Goal: Task Accomplishment & Management: Manage account settings

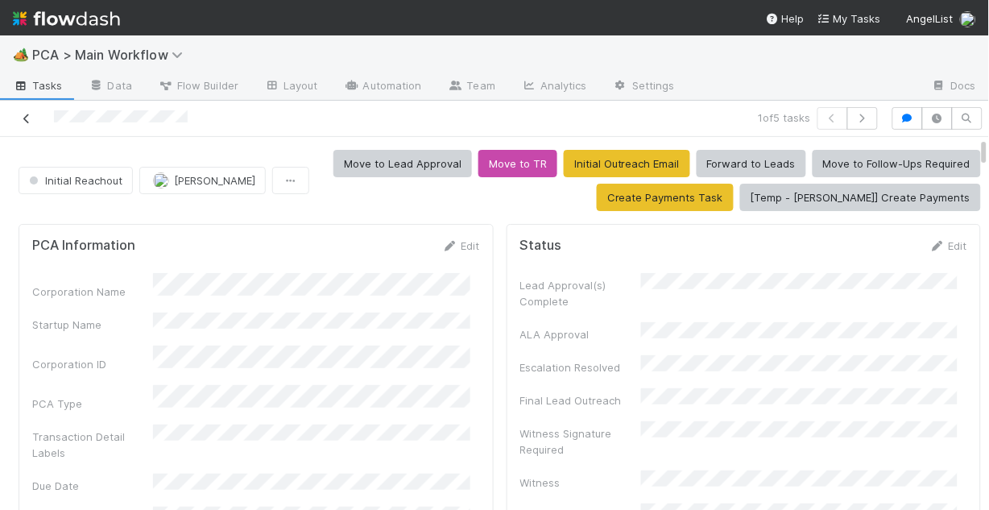
click at [29, 119] on icon at bounding box center [27, 119] width 16 height 10
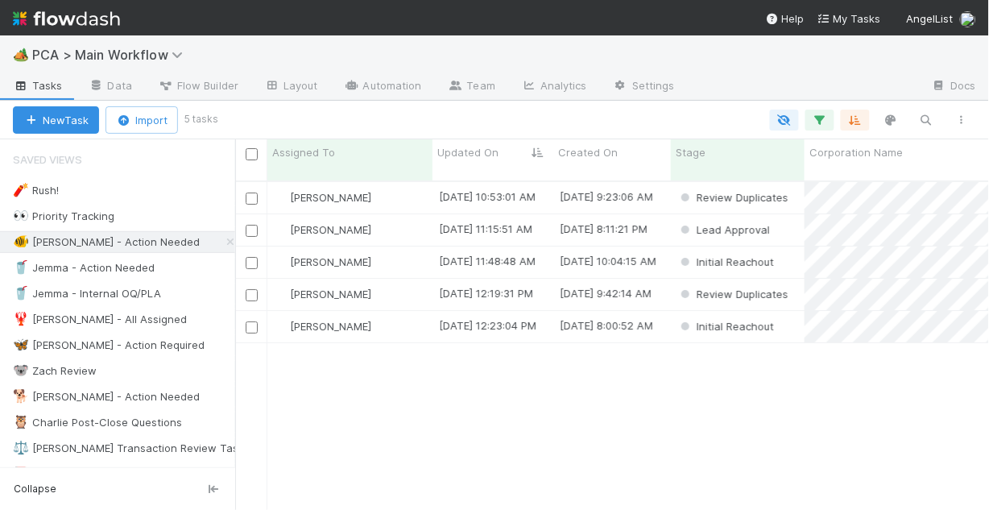
scroll to position [332, 744]
click at [394, 357] on div "Chris DelBianco 8/22/25, 10:53:01 AM 8/22/25, 9:23:06 AM Review Duplicates Chri…" at bounding box center [612, 352] width 754 height 341
click at [400, 279] on div "Chris DelBianco" at bounding box center [349, 294] width 165 height 31
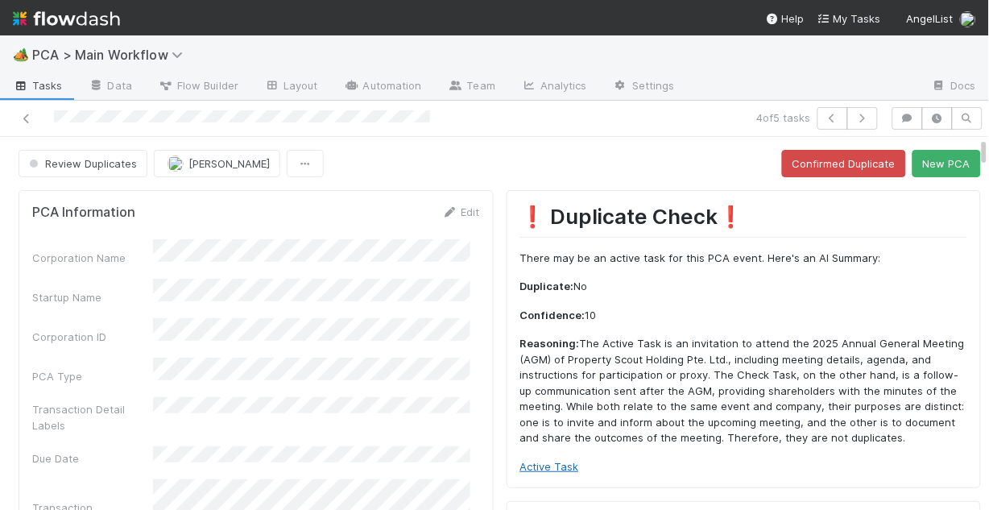
click at [557, 465] on link "Active Task" at bounding box center [549, 466] width 59 height 13
click at [803, 169] on button "Confirmed Duplicate" at bounding box center [844, 163] width 124 height 27
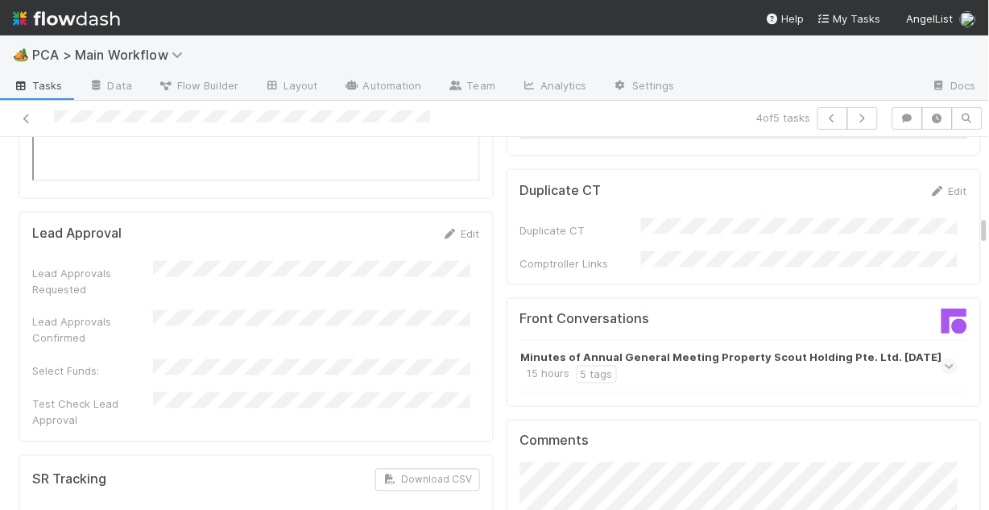
scroll to position [1675, 0]
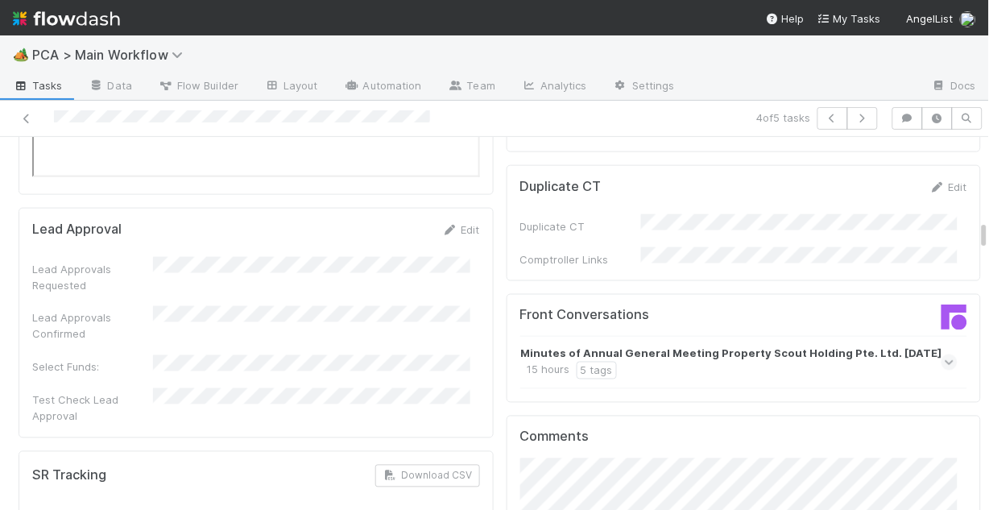
click at [944, 354] on icon at bounding box center [949, 362] width 10 height 16
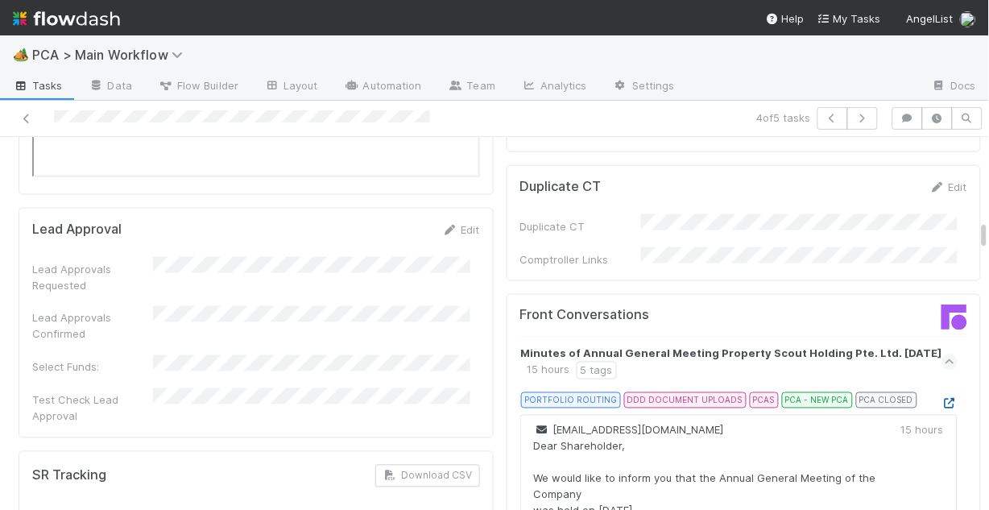
click at [941, 399] on icon at bounding box center [949, 404] width 16 height 10
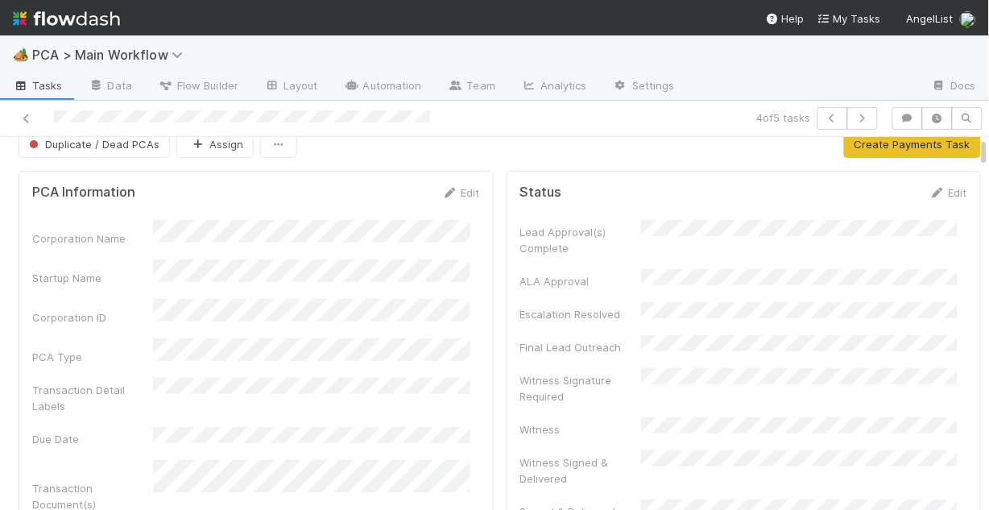
scroll to position [0, 0]
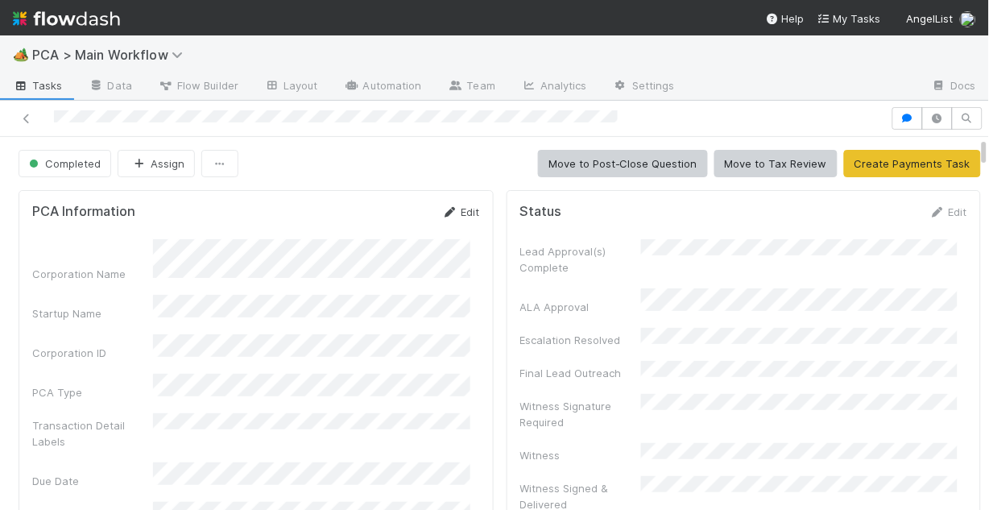
click at [449, 209] on link "Edit" at bounding box center [461, 211] width 38 height 13
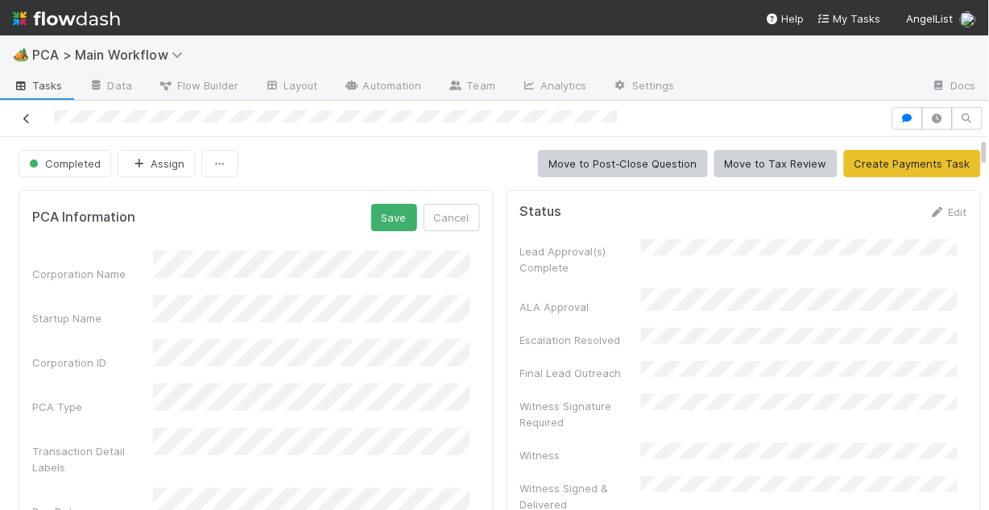
click at [31, 115] on icon at bounding box center [27, 119] width 16 height 10
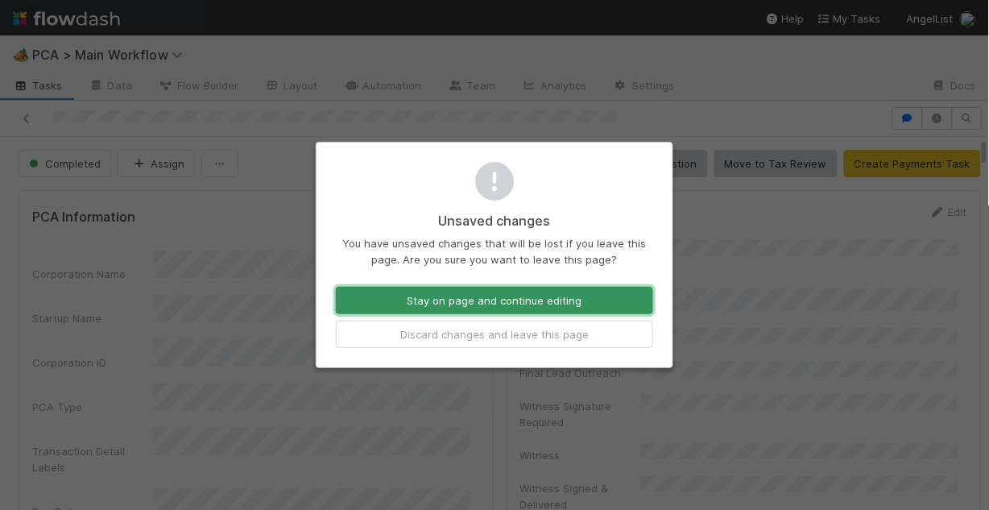
drag, startPoint x: 535, startPoint y: 302, endPoint x: 518, endPoint y: 283, distance: 25.2
click at [535, 301] on button "Stay on page and continue editing" at bounding box center [494, 300] width 317 height 27
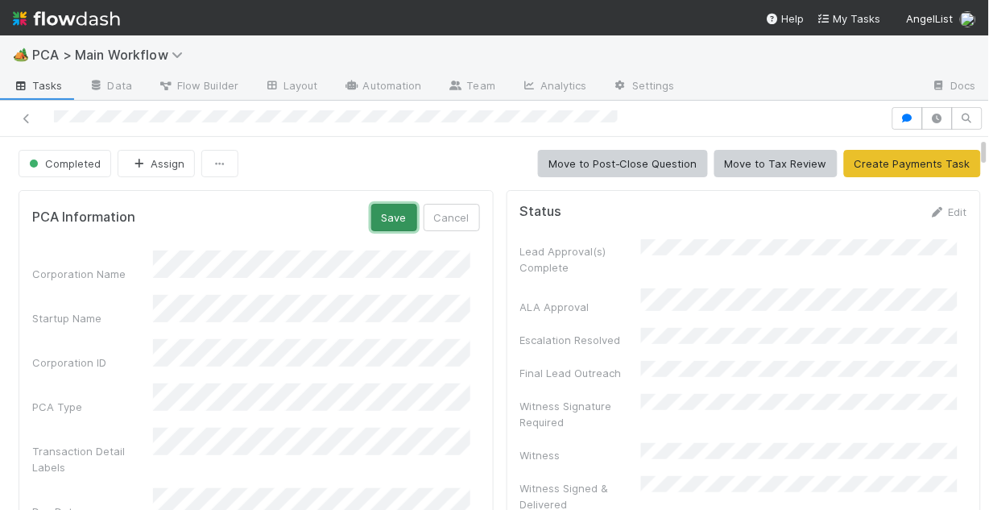
click at [386, 212] on button "Save" at bounding box center [394, 217] width 46 height 27
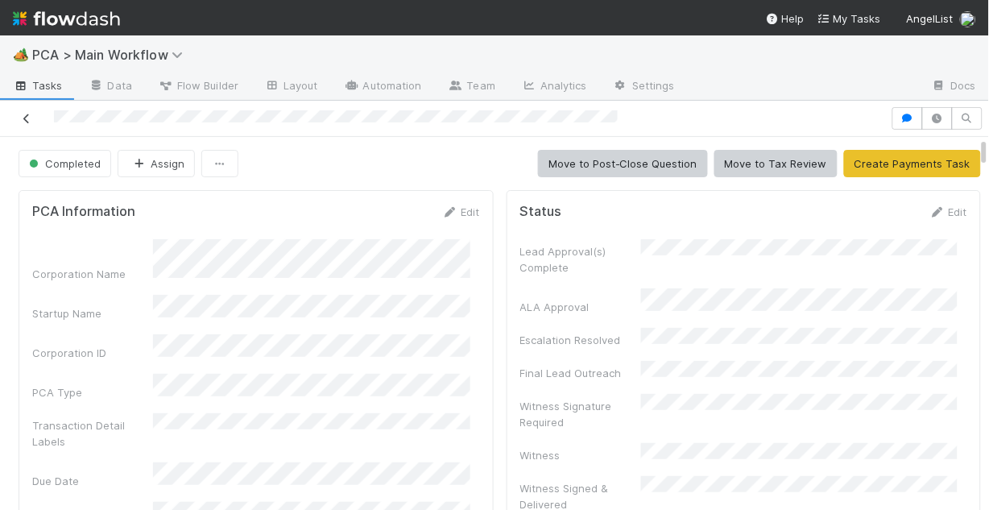
click at [24, 118] on icon at bounding box center [27, 119] width 16 height 10
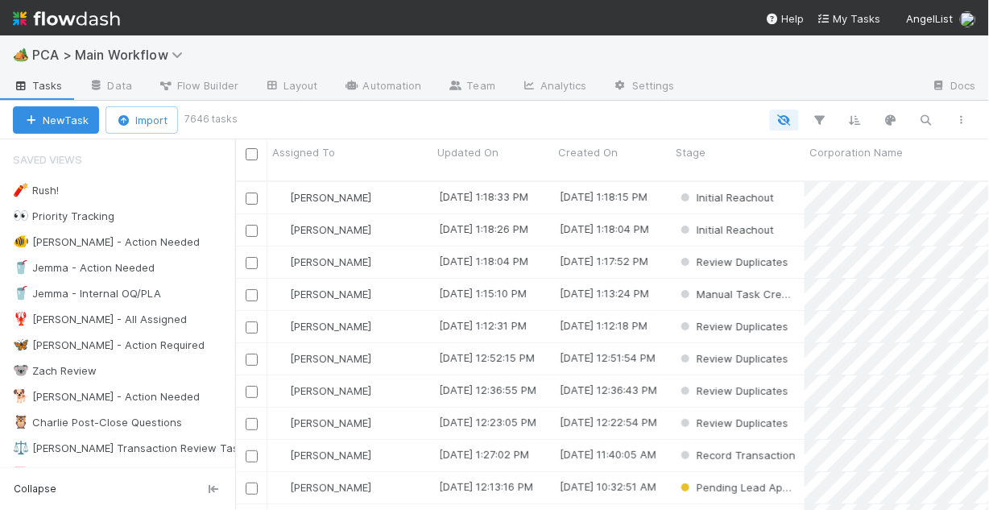
scroll to position [332, 744]
click at [118, 245] on div "🐠 Chris - Action Needed" at bounding box center [106, 242] width 187 height 20
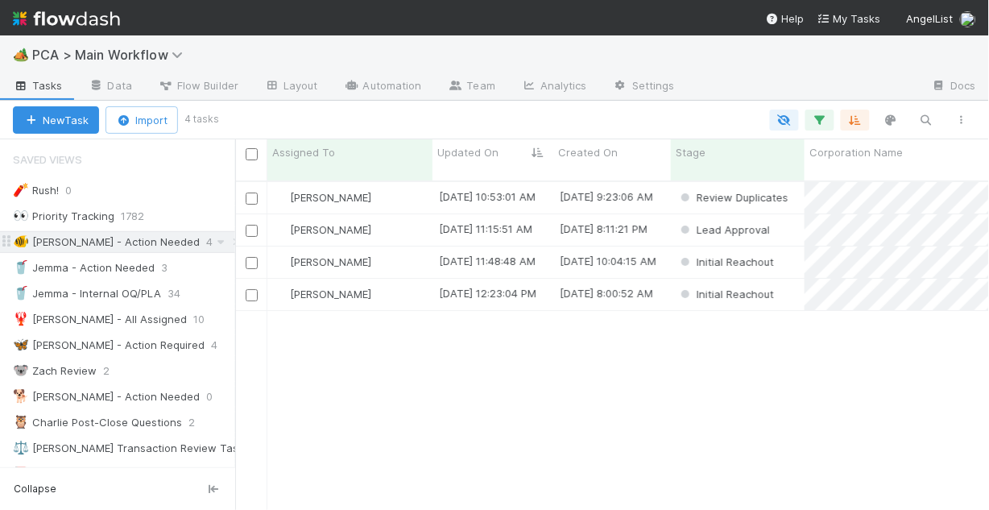
scroll to position [332, 744]
click at [403, 279] on div "Chris DelBianco" at bounding box center [349, 294] width 165 height 31
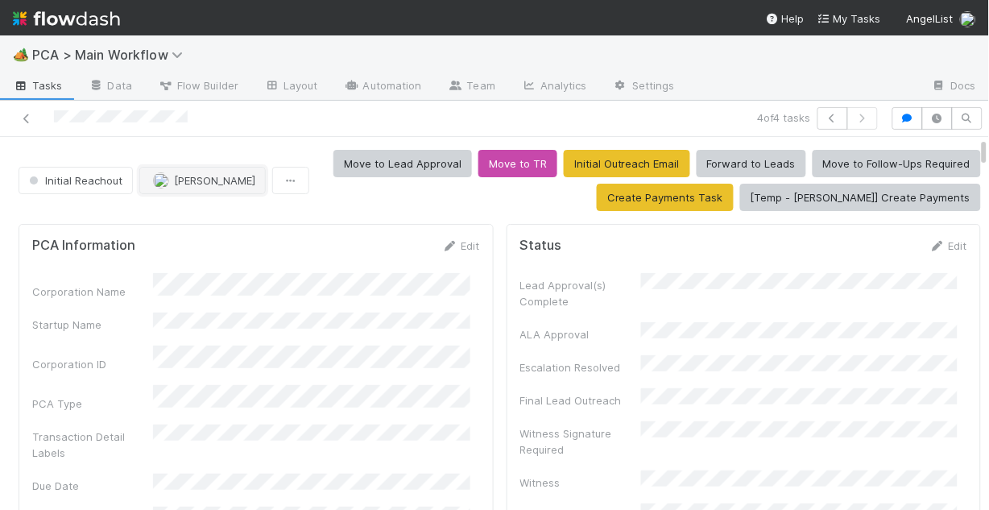
click at [196, 180] on span "Chris DelBianco" at bounding box center [214, 180] width 81 height 13
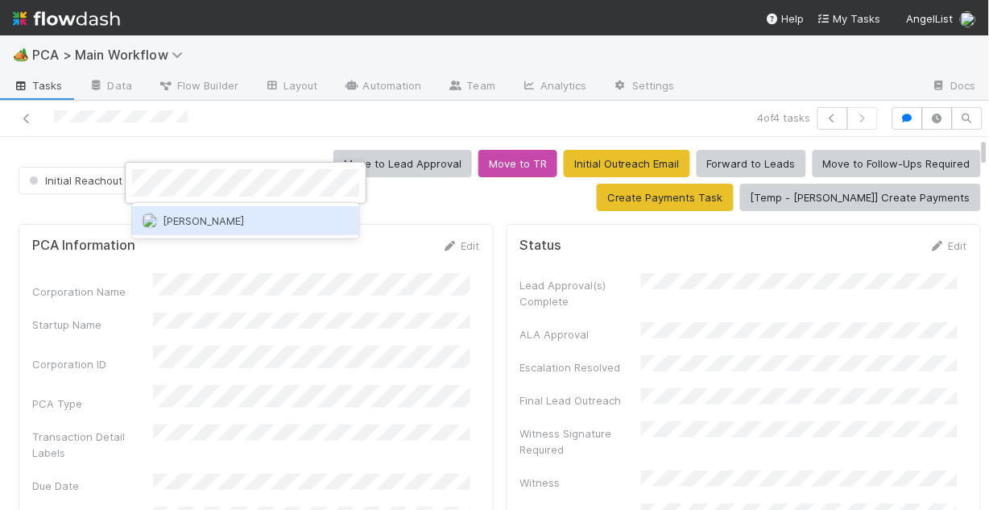
click at [218, 219] on span "Jemma Cunningham" at bounding box center [203, 220] width 81 height 13
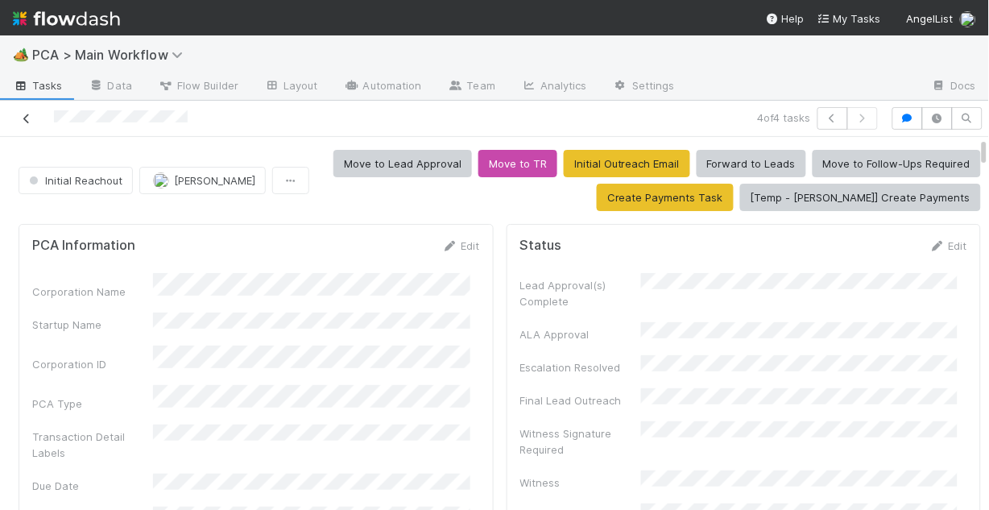
click at [25, 114] on icon at bounding box center [27, 119] width 16 height 10
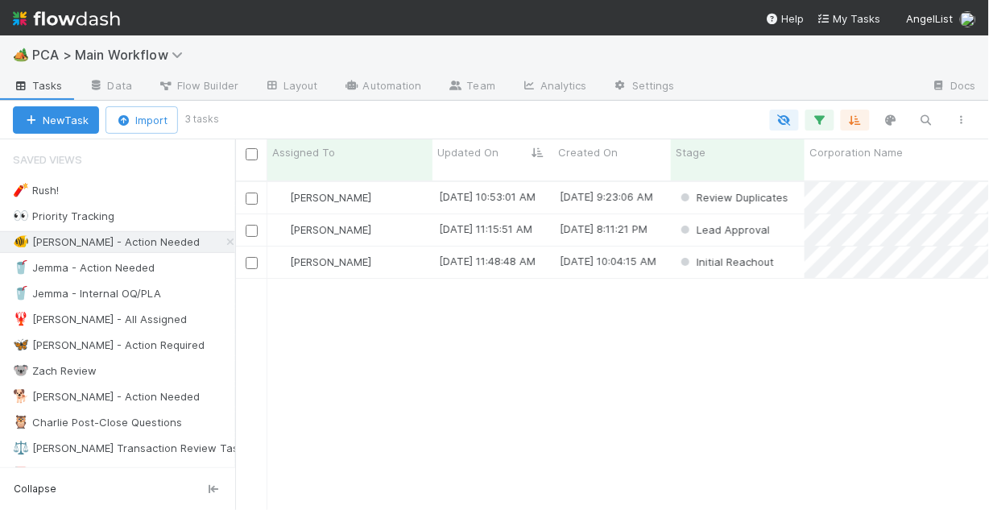
scroll to position [332, 744]
click at [406, 221] on div "Chris DelBianco" at bounding box center [349, 229] width 165 height 31
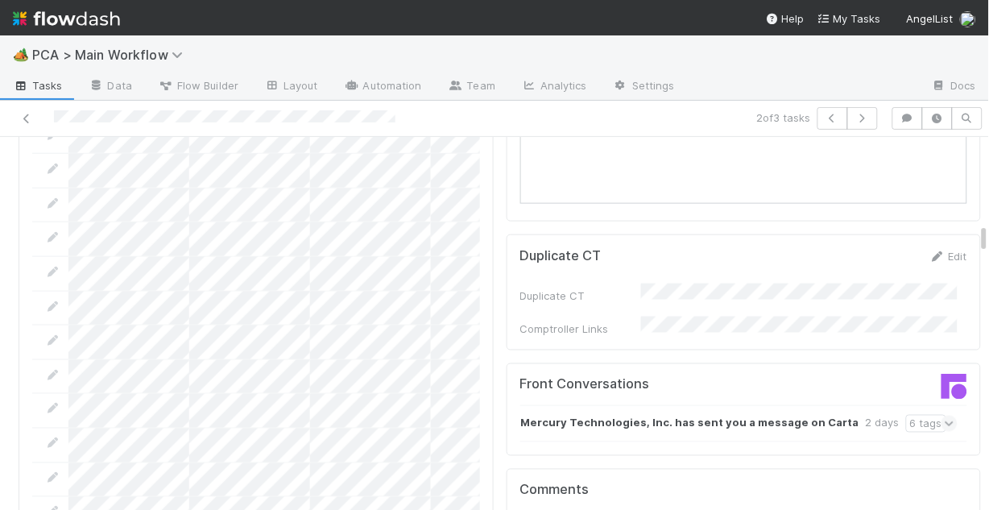
scroll to position [1610, 0]
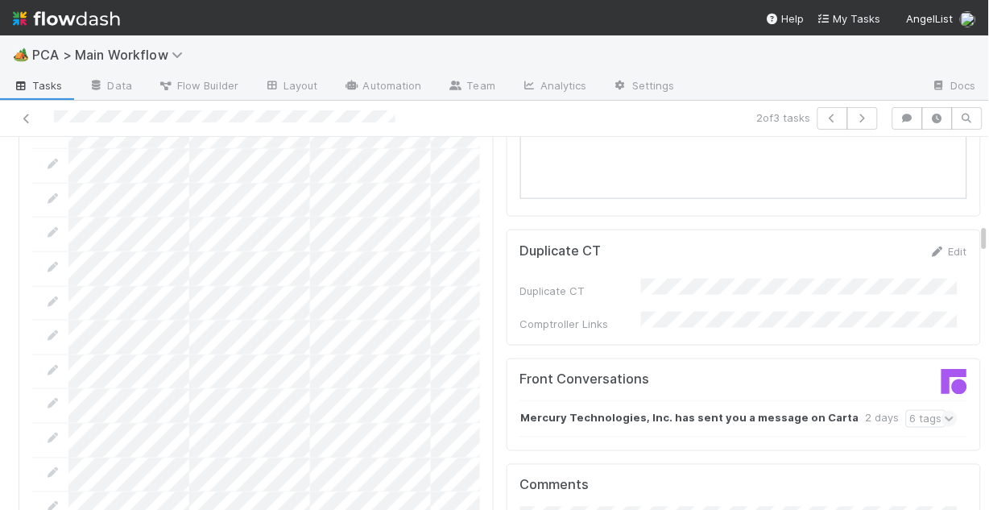
click at [944, 411] on icon at bounding box center [949, 419] width 10 height 16
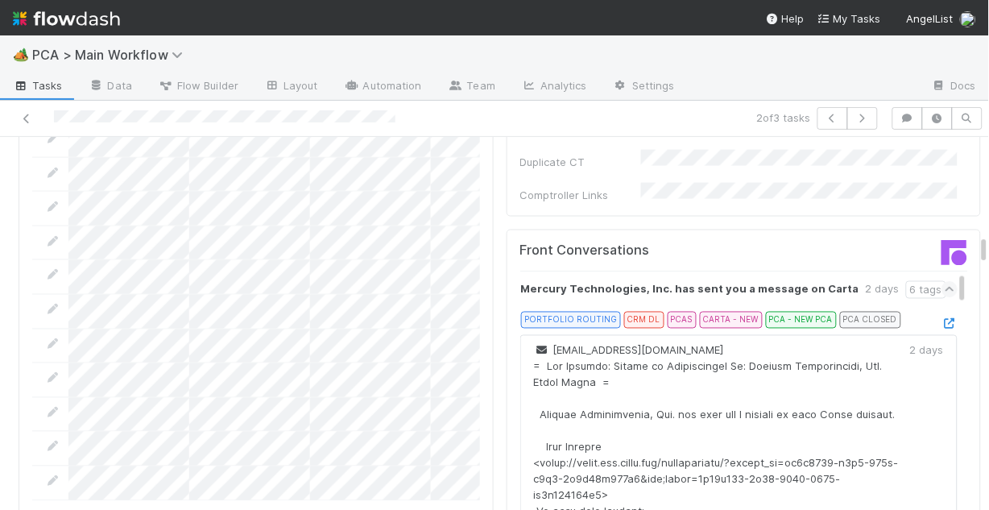
scroll to position [1739, 0]
click at [941, 319] on icon at bounding box center [949, 324] width 16 height 10
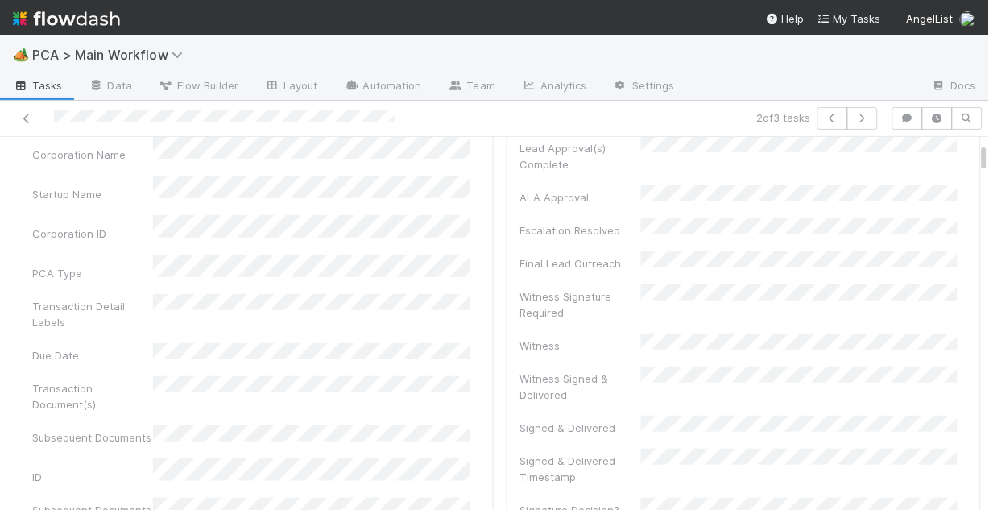
scroll to position [0, 0]
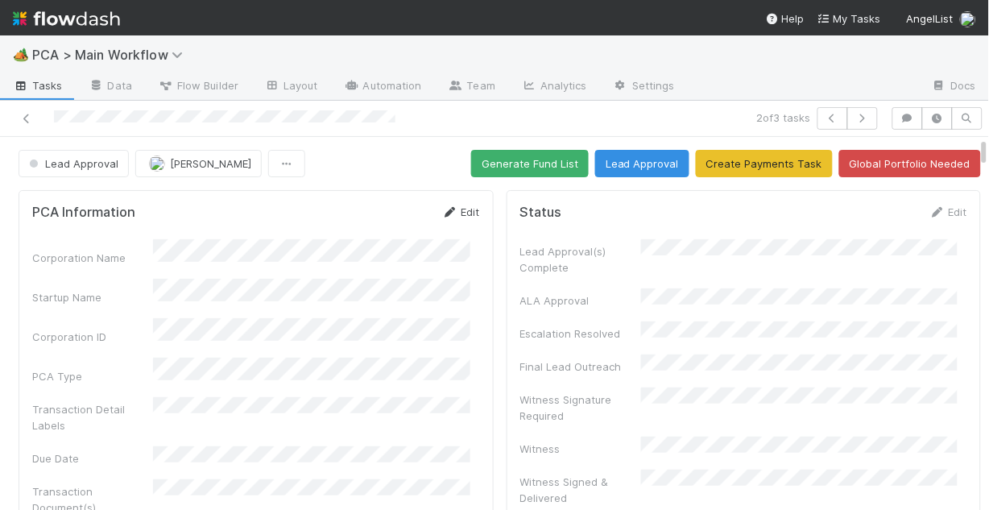
click at [451, 210] on link "Edit" at bounding box center [461, 211] width 38 height 13
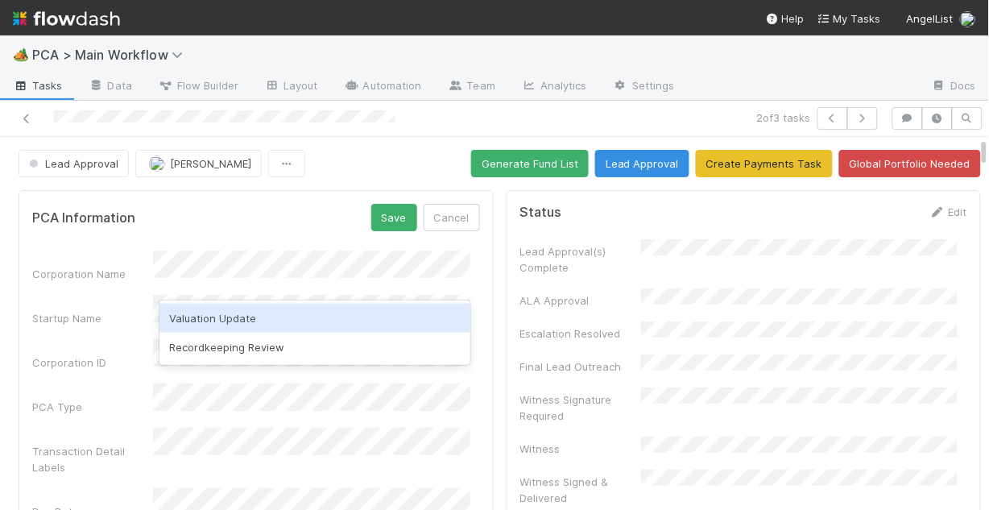
click at [277, 316] on div "Valuation Update" at bounding box center [314, 318] width 311 height 29
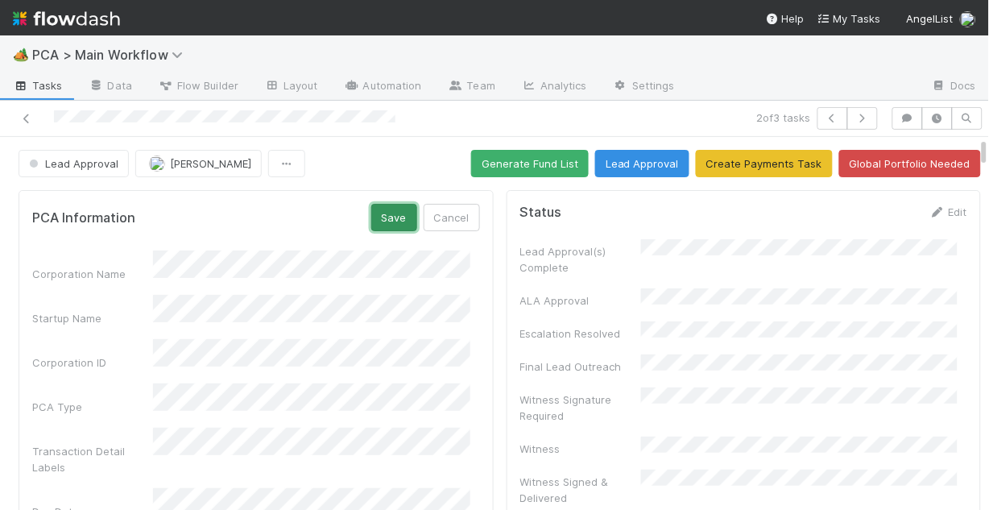
click at [377, 221] on button "Save" at bounding box center [394, 217] width 46 height 27
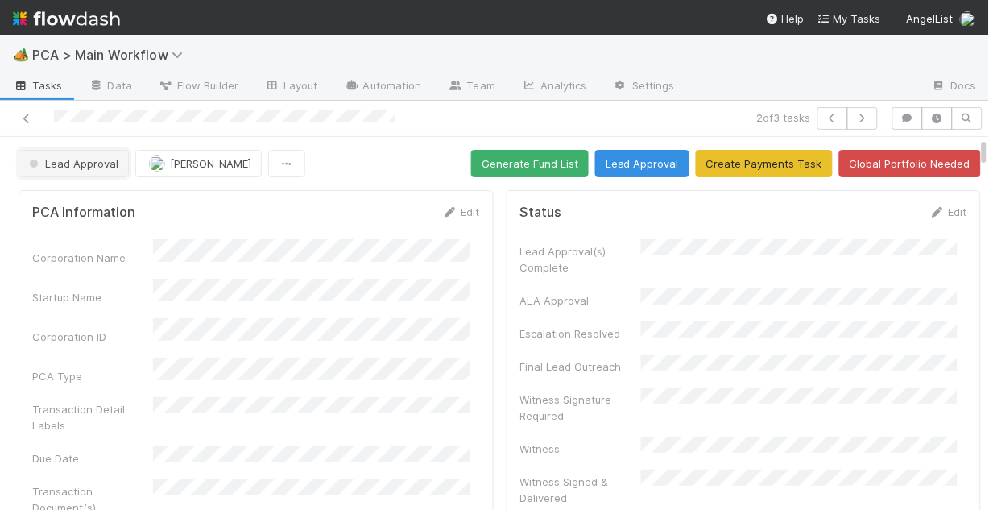
click at [74, 163] on span "Lead Approval" at bounding box center [72, 163] width 93 height 13
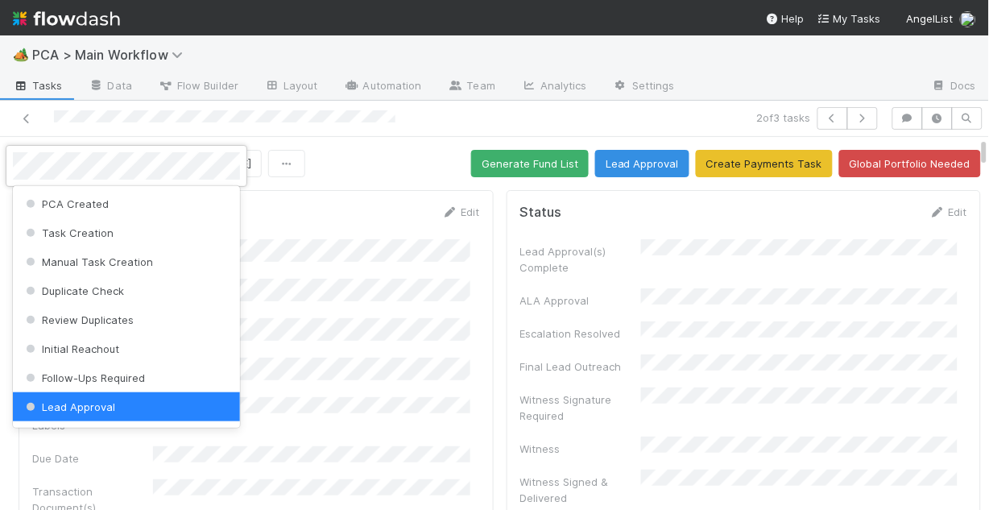
scroll to position [3, 0]
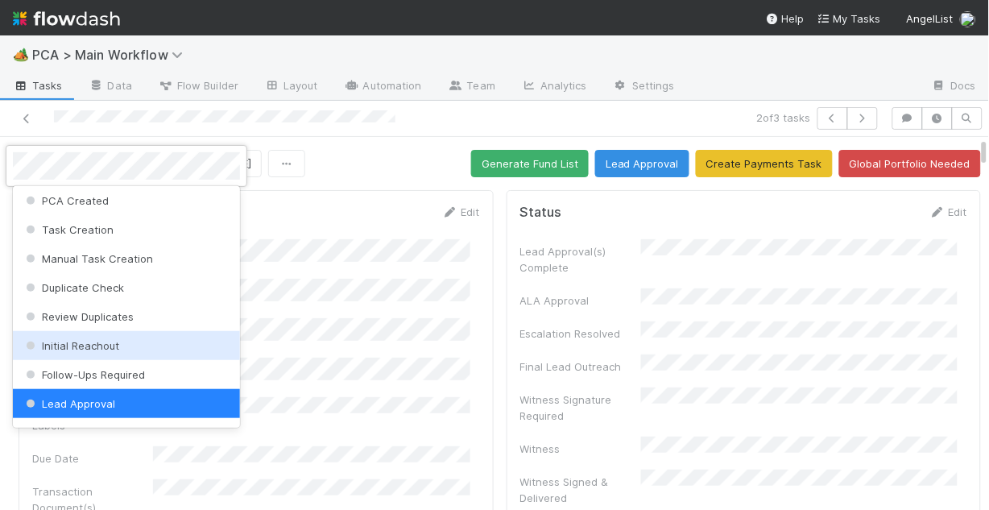
click at [92, 336] on div "Initial Reachout" at bounding box center [126, 345] width 227 height 29
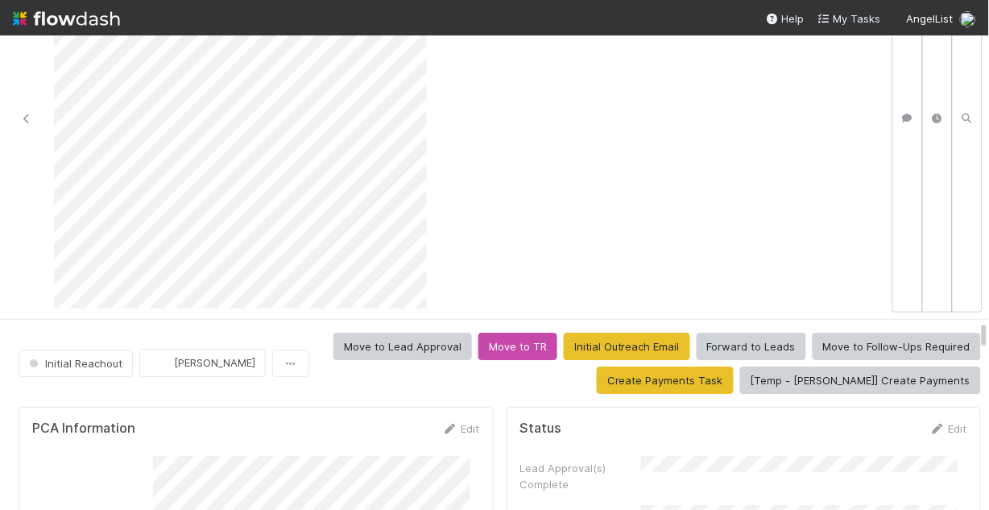
scroll to position [193, 0]
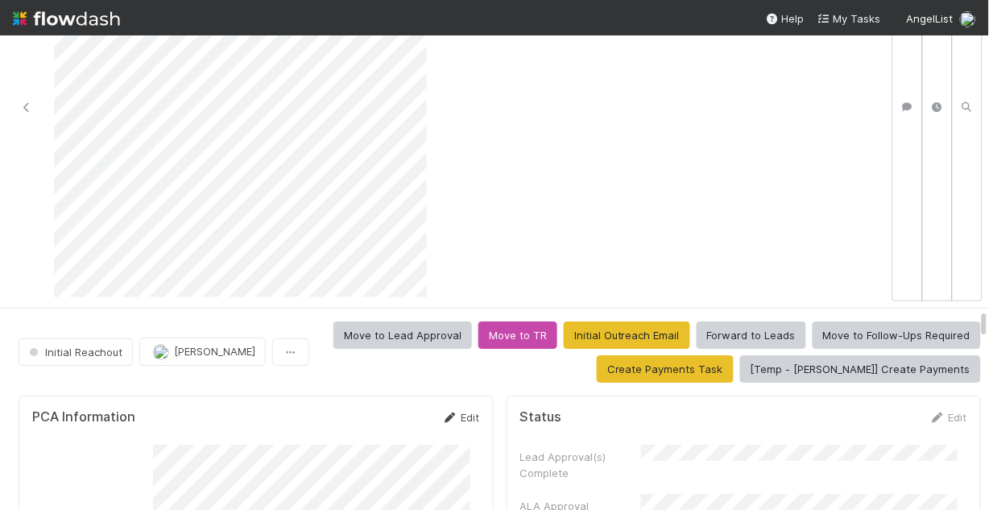
click at [445, 417] on icon at bounding box center [450, 417] width 16 height 10
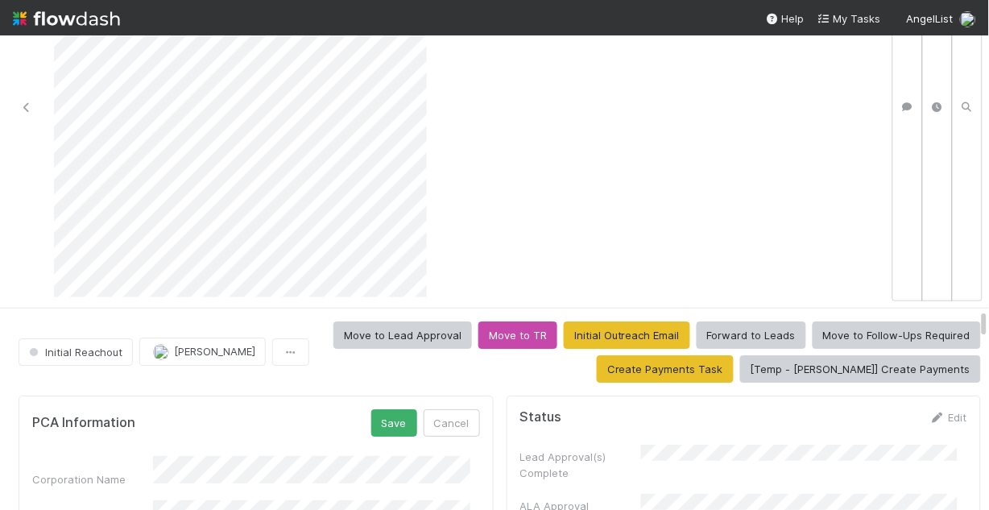
scroll to position [64, 0]
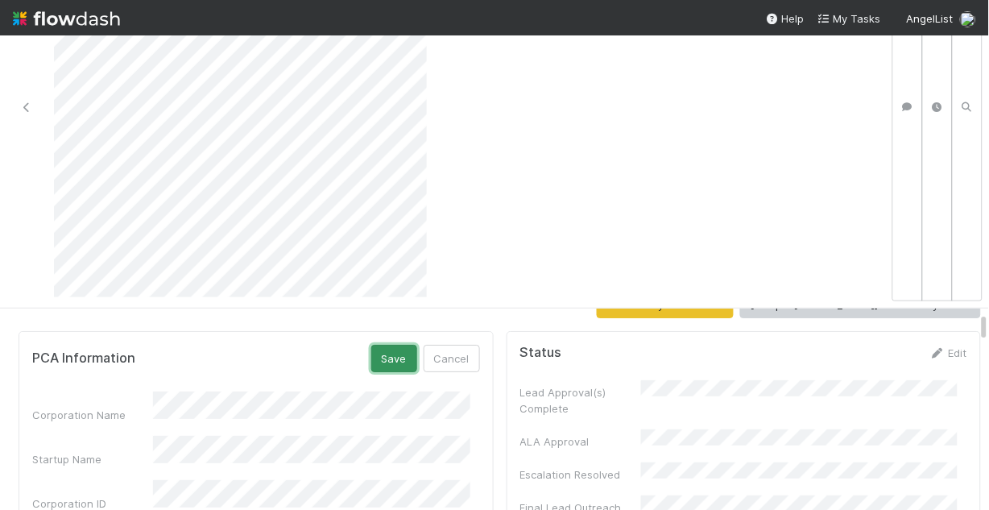
click at [382, 348] on button "Save" at bounding box center [394, 358] width 46 height 27
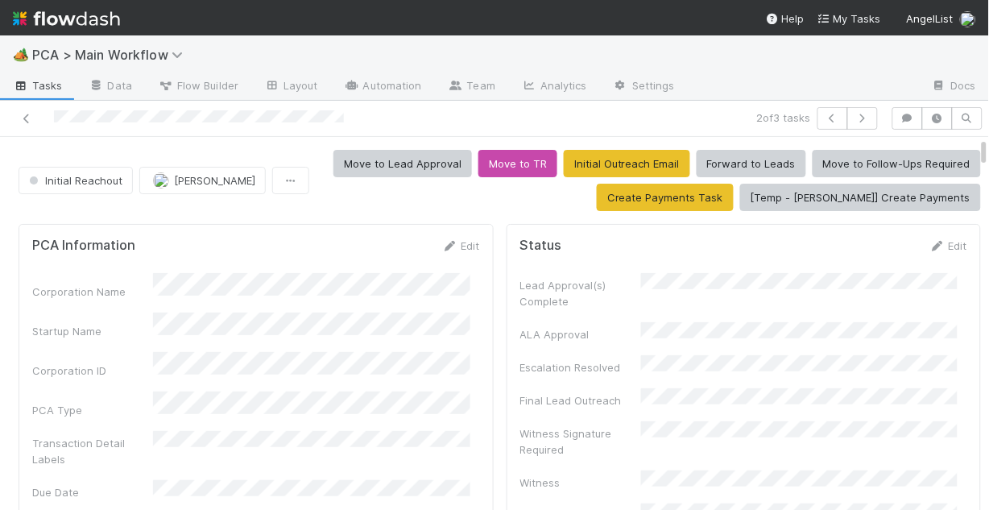
scroll to position [0, 0]
click at [237, 184] on span "Jemma Cunningham" at bounding box center [214, 180] width 81 height 13
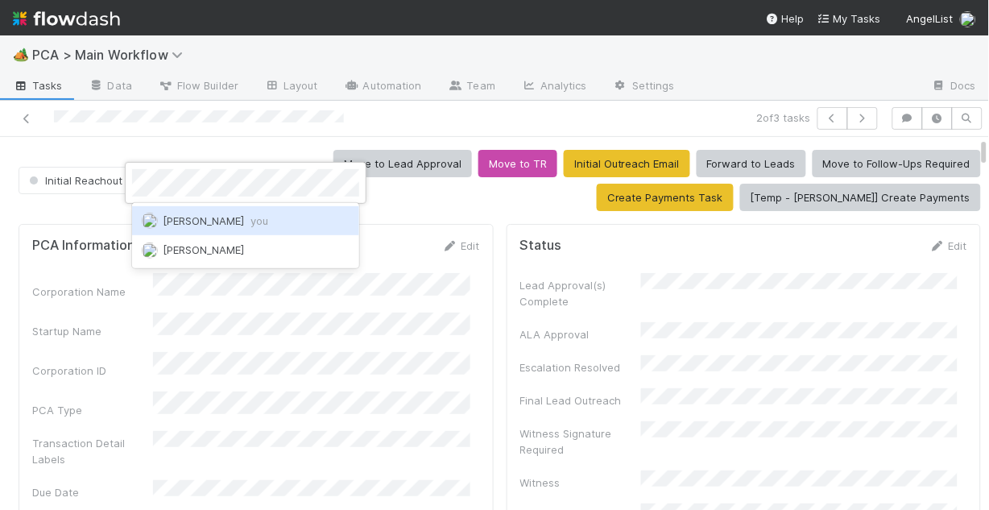
click at [228, 218] on span "Chris DelBianco you" at bounding box center [215, 220] width 105 height 13
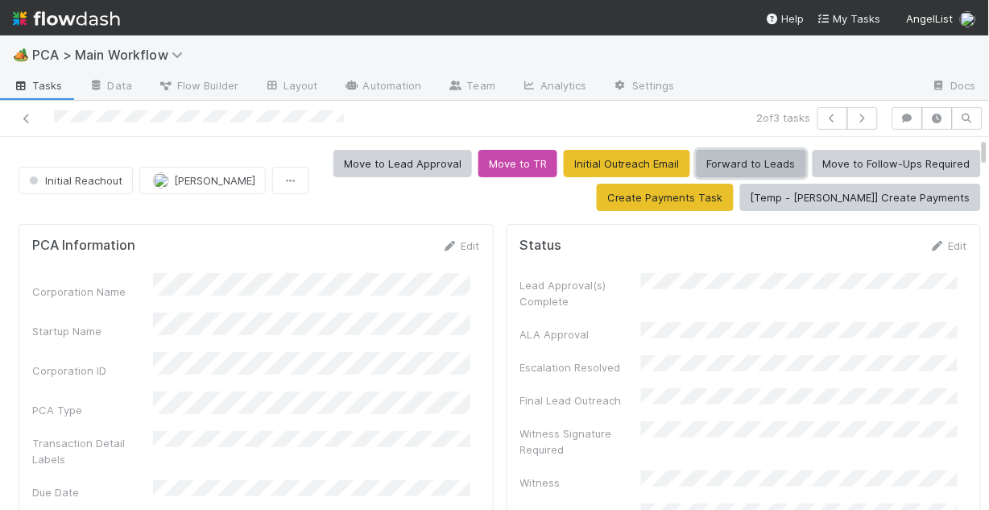
click at [751, 164] on button "Forward to Leads" at bounding box center [750, 163] width 109 height 27
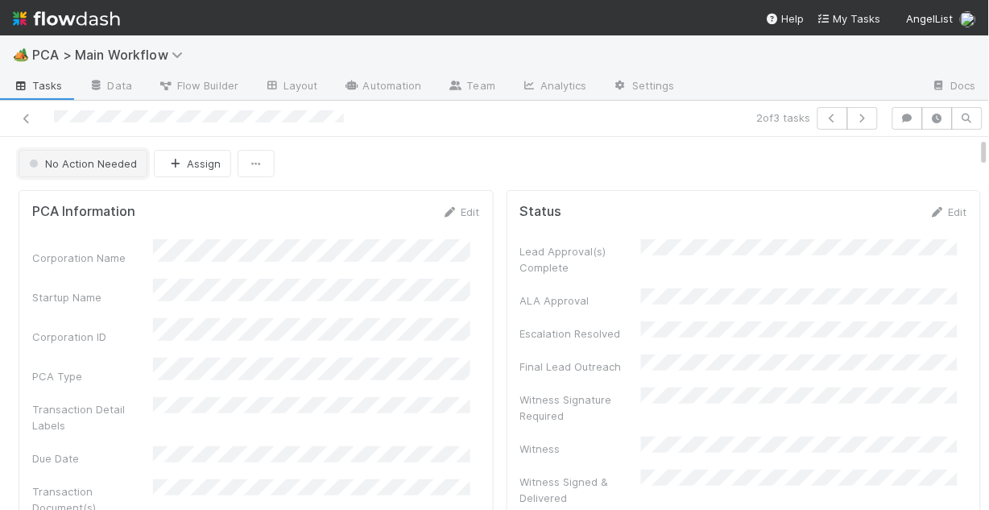
click at [88, 170] on button "No Action Needed" at bounding box center [83, 163] width 129 height 27
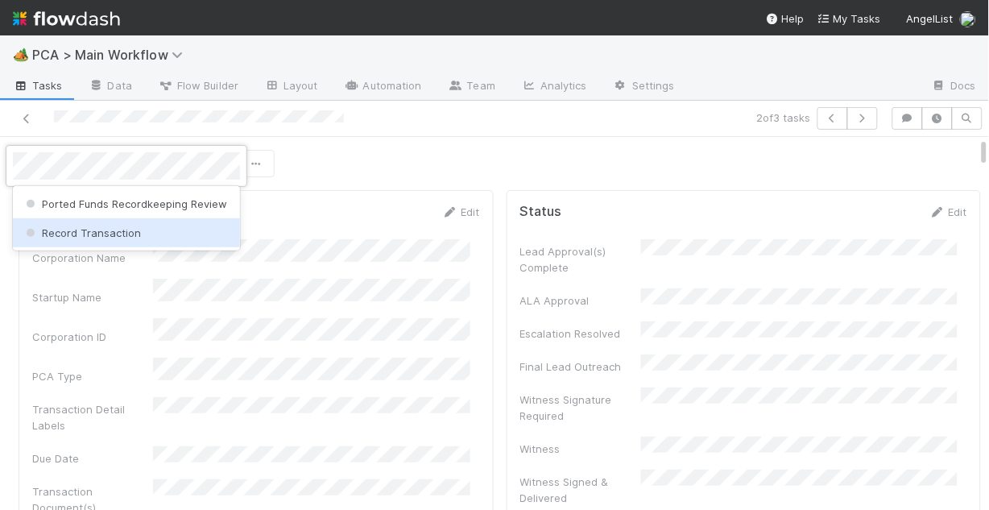
click at [109, 233] on span "Record Transaction" at bounding box center [82, 232] width 118 height 13
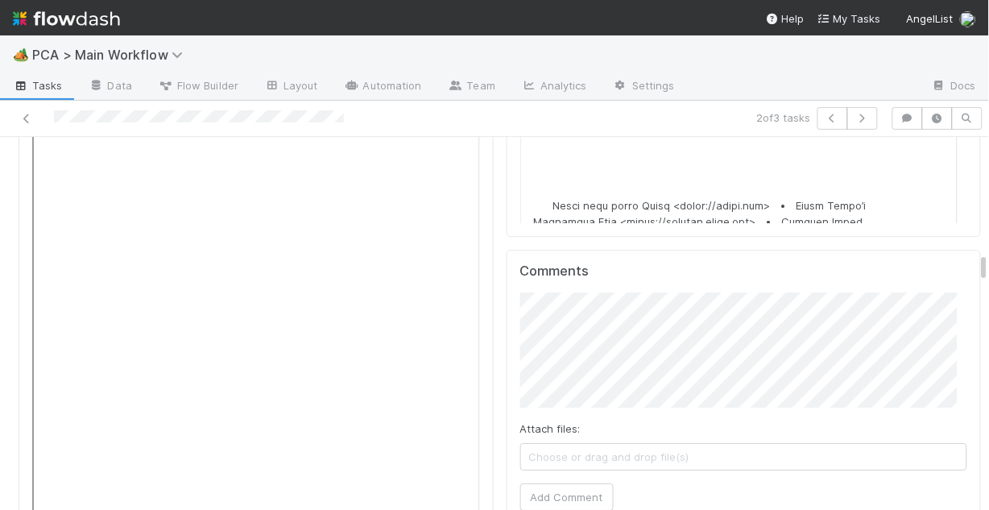
scroll to position [3130, 0]
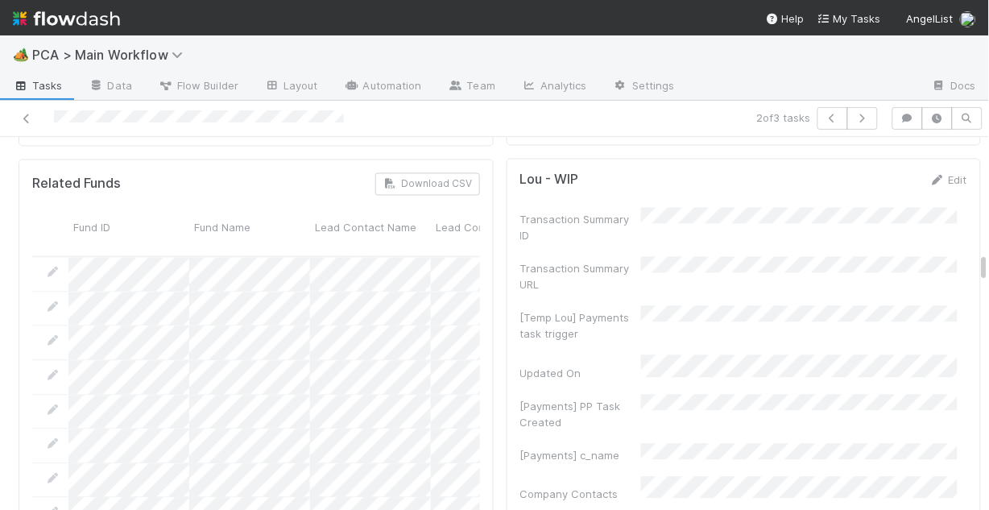
click at [568, 398] on div "[Payments] PP Task Created" at bounding box center [580, 414] width 121 height 32
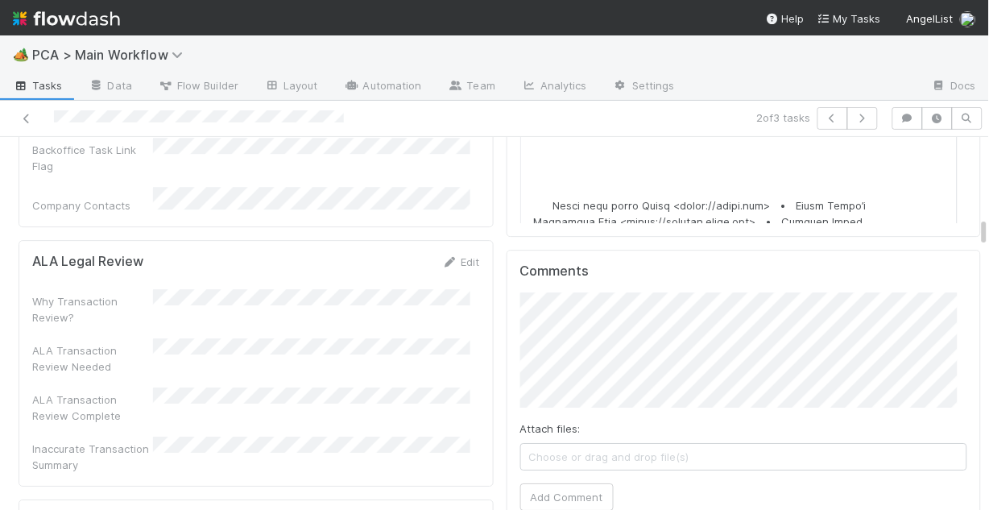
scroll to position [2164, 0]
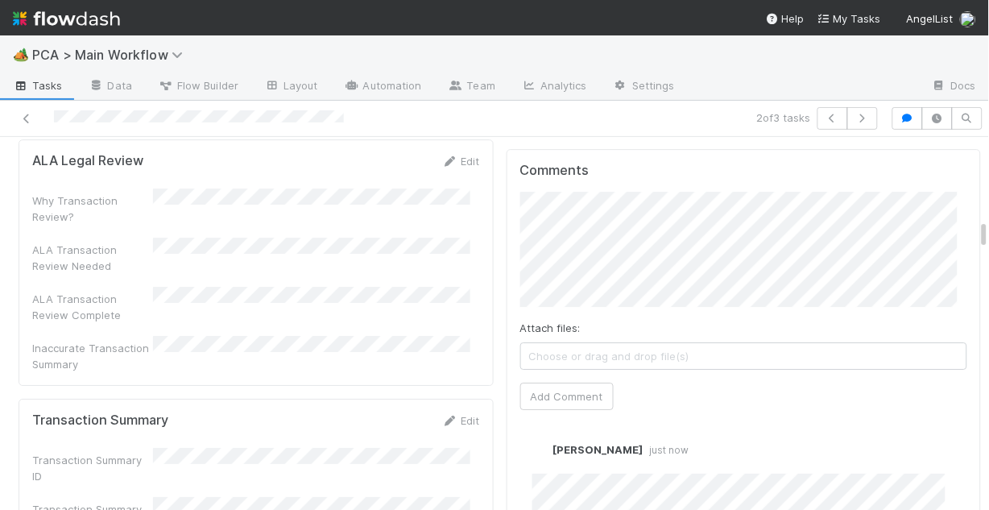
scroll to position [2319, 0]
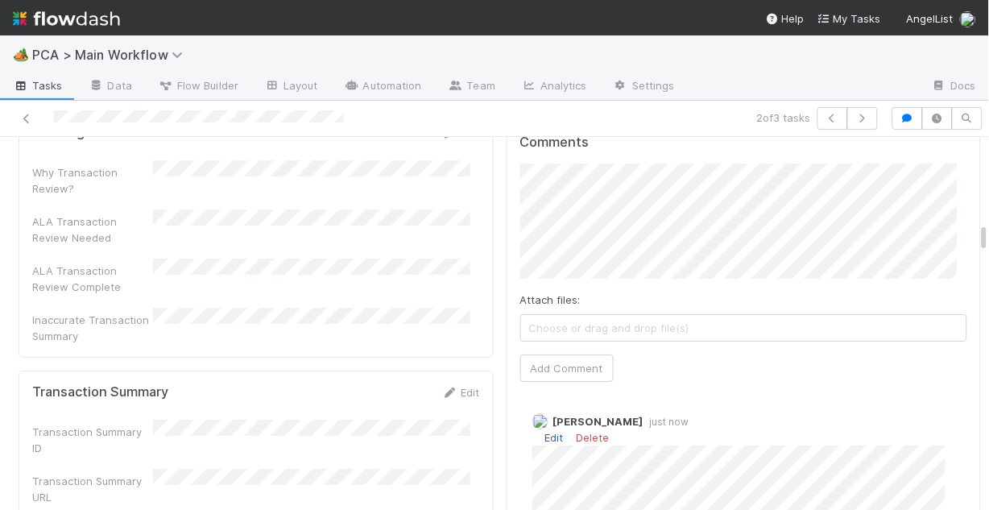
click at [545, 431] on link "Edit" at bounding box center [554, 437] width 19 height 13
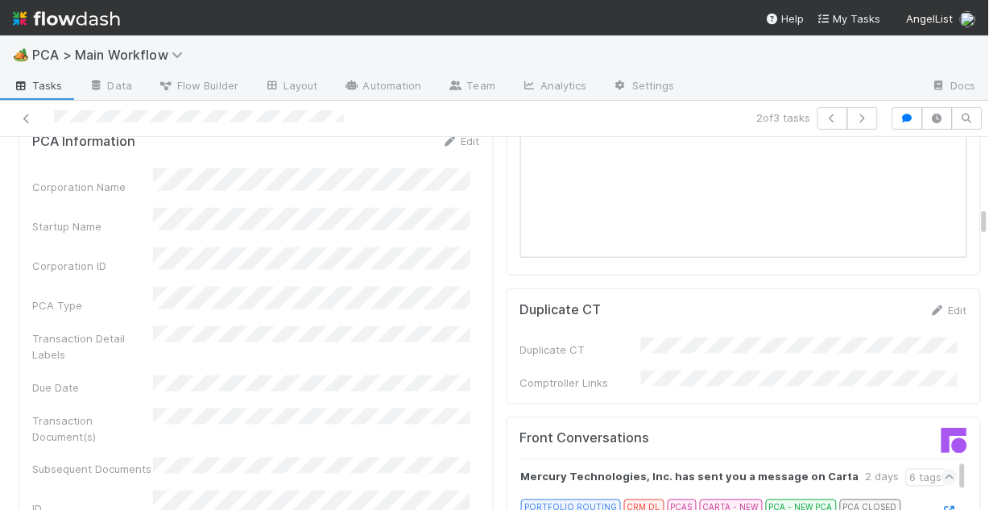
scroll to position [1546, 0]
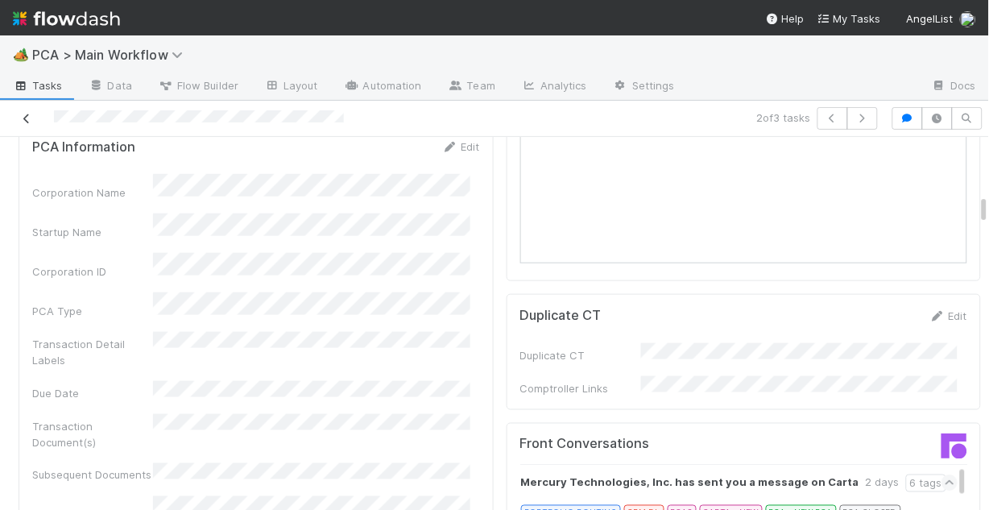
click at [30, 116] on icon at bounding box center [27, 119] width 16 height 10
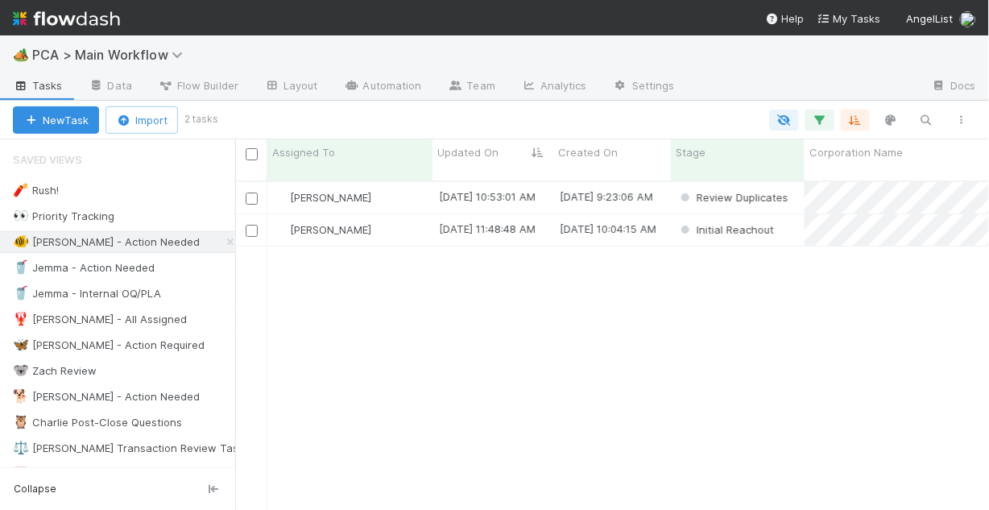
scroll to position [332, 744]
click at [407, 216] on div "Chris DelBianco" at bounding box center [349, 229] width 165 height 31
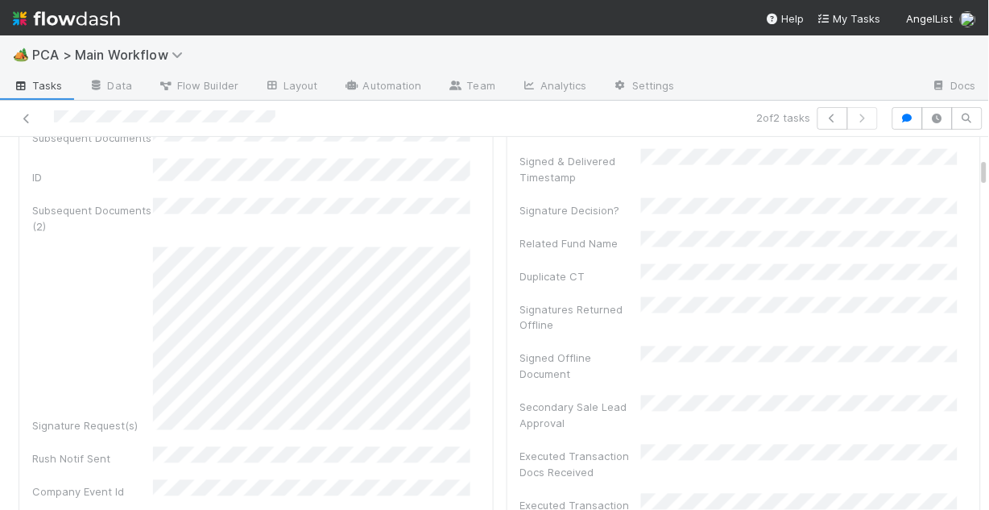
scroll to position [451, 0]
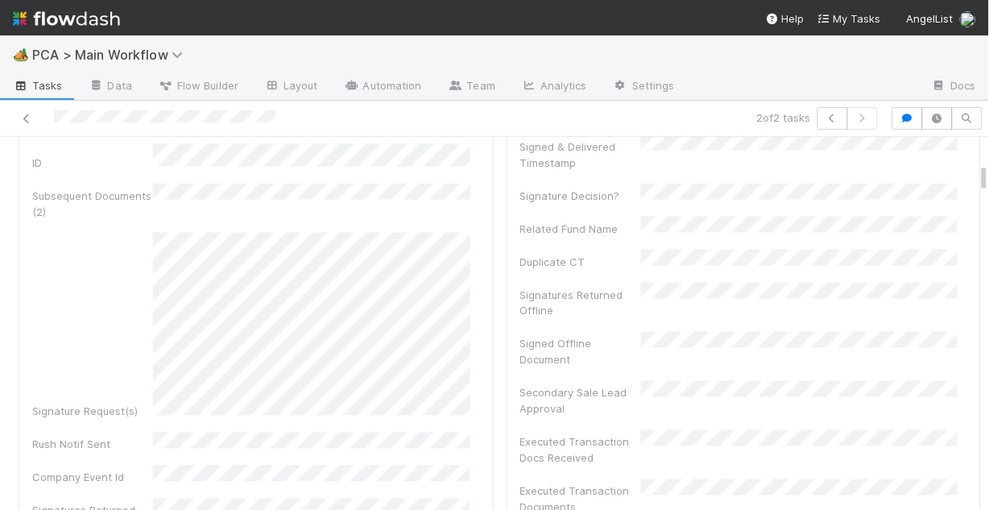
click at [304, 184] on div "Subsequent Documents (2)" at bounding box center [256, 202] width 448 height 36
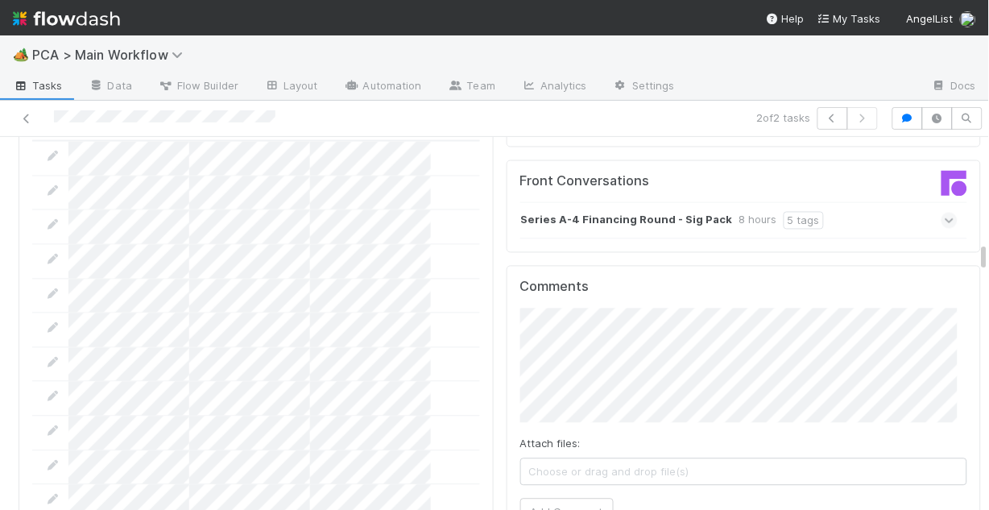
scroll to position [1868, 0]
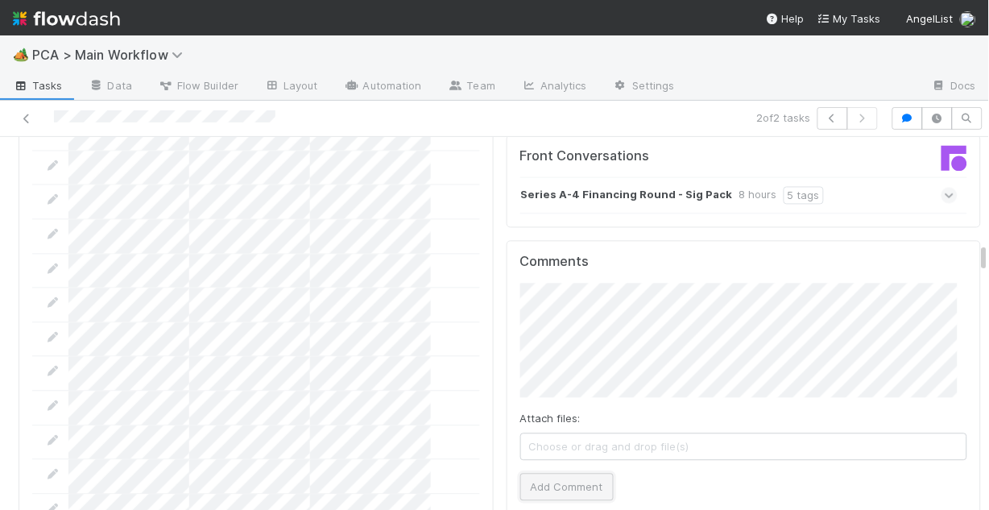
click at [590, 473] on button "Add Comment" at bounding box center [566, 486] width 93 height 27
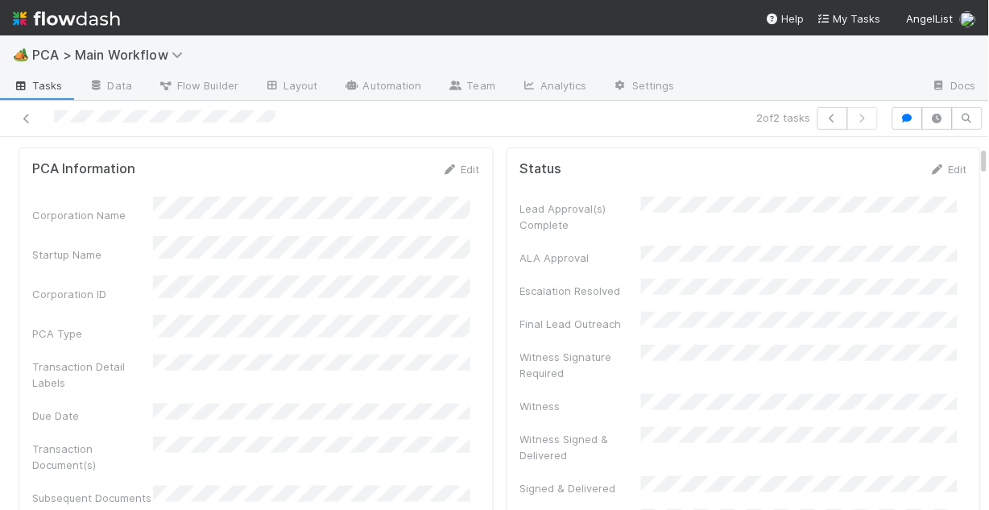
scroll to position [0, 0]
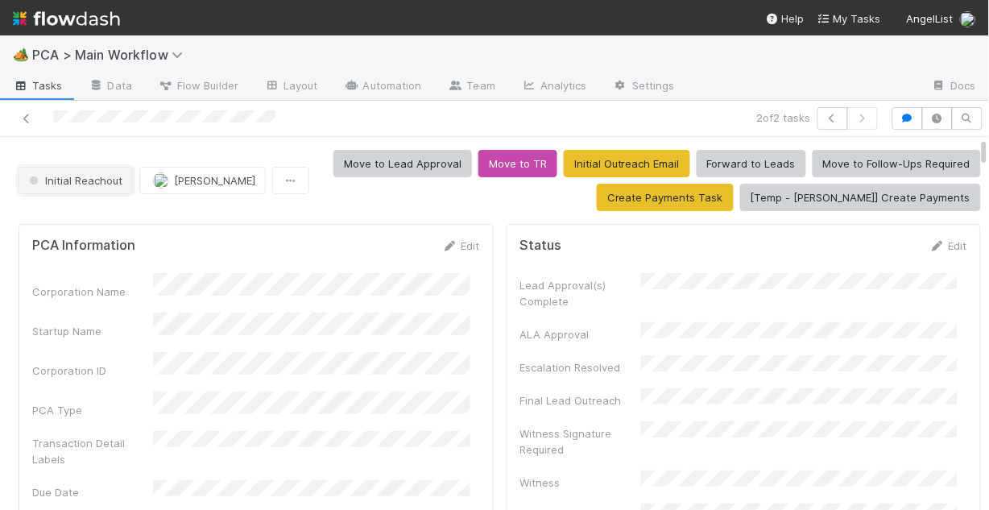
click at [87, 184] on span "Initial Reachout" at bounding box center [74, 180] width 97 height 13
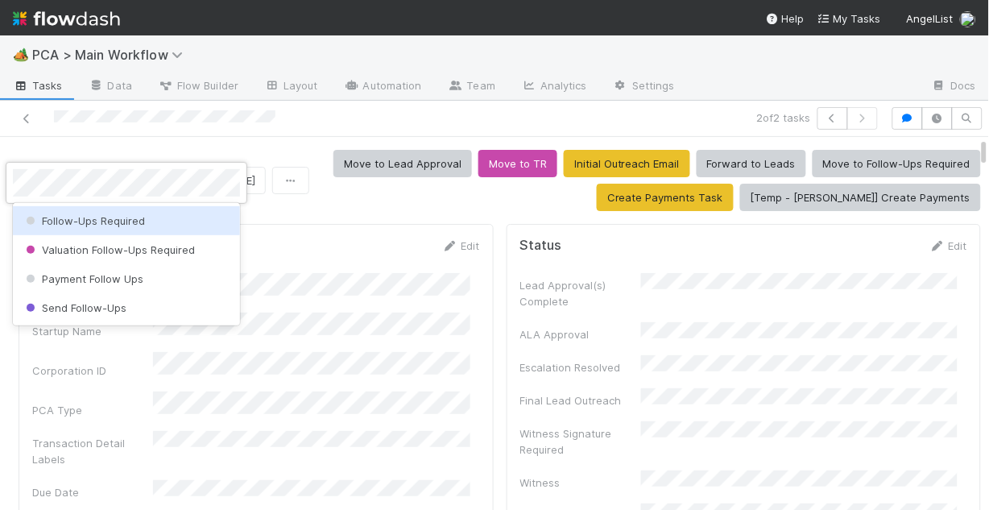
click at [139, 217] on span "Follow-Ups Required" at bounding box center [84, 220] width 122 height 13
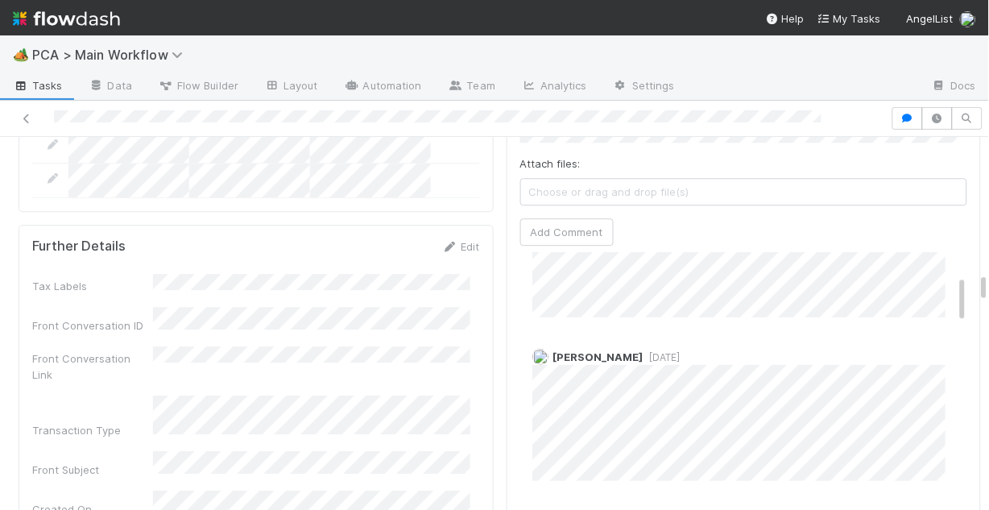
scroll to position [64, 0]
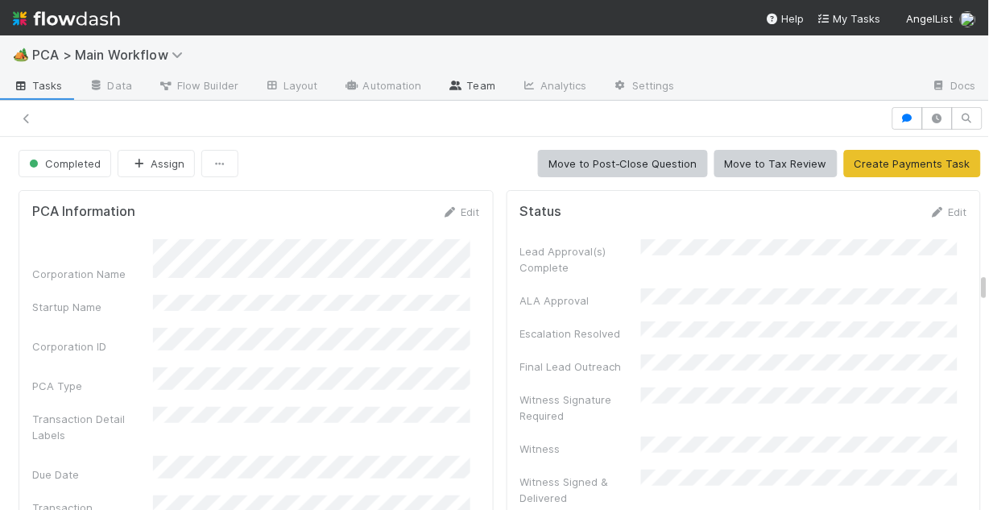
scroll to position [64, 0]
